Goal: Find specific page/section: Find specific page/section

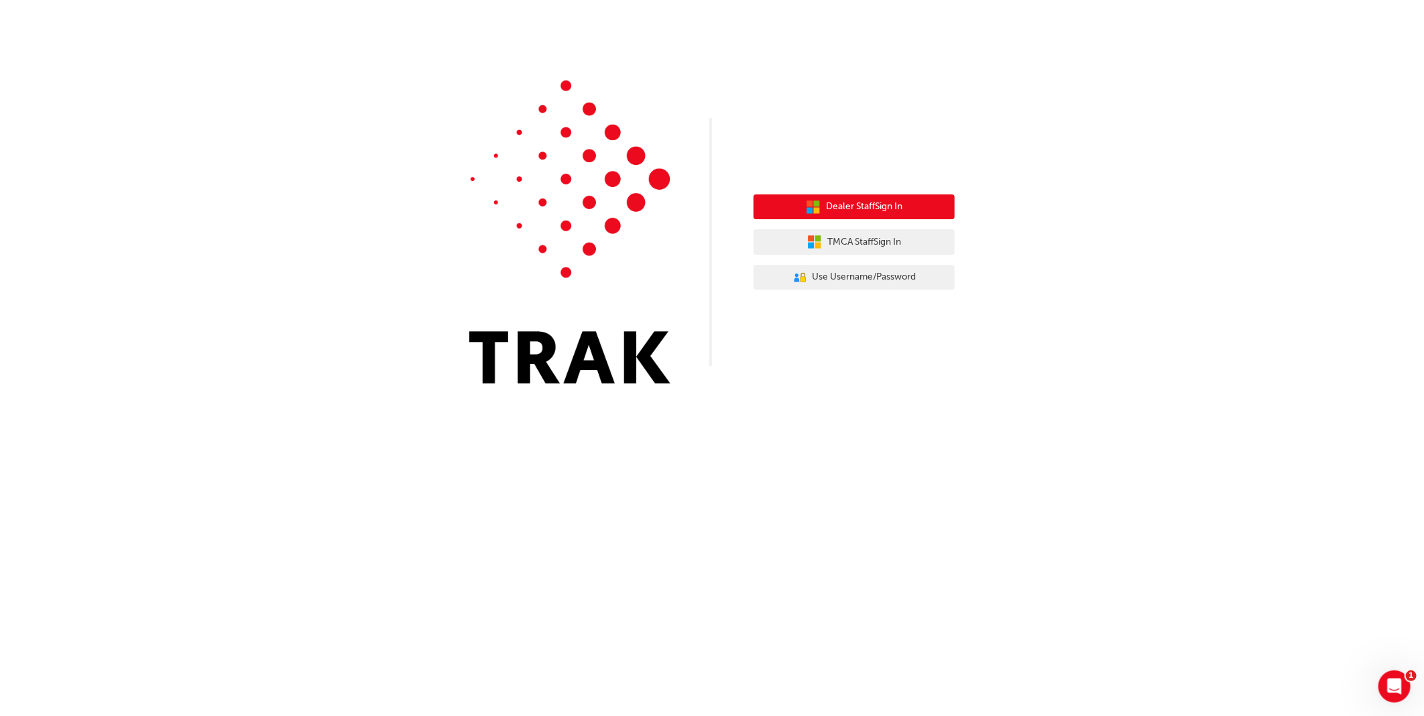
click at [835, 211] on span "Dealer Staff Sign In" at bounding box center [864, 206] width 76 height 15
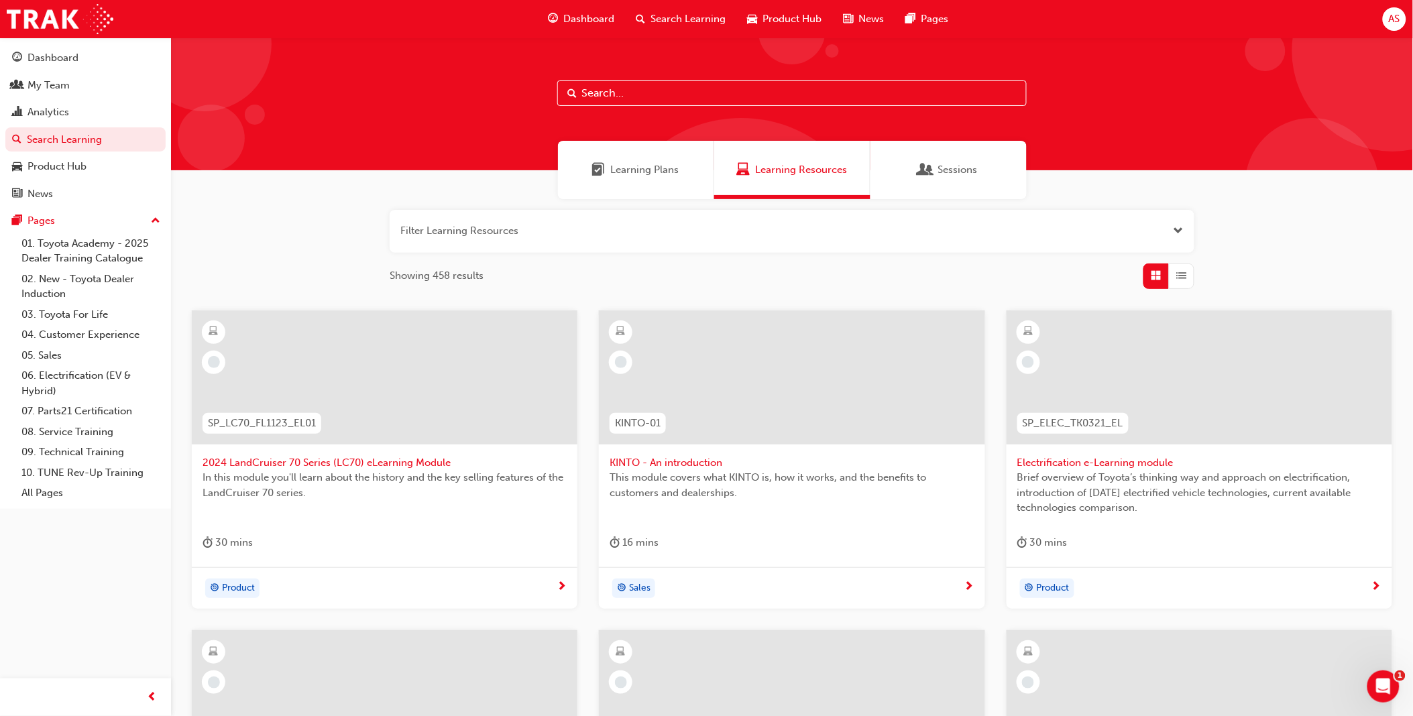
click at [656, 89] on input "text" at bounding box center [791, 92] width 469 height 25
